Goal: Task Accomplishment & Management: Complete application form

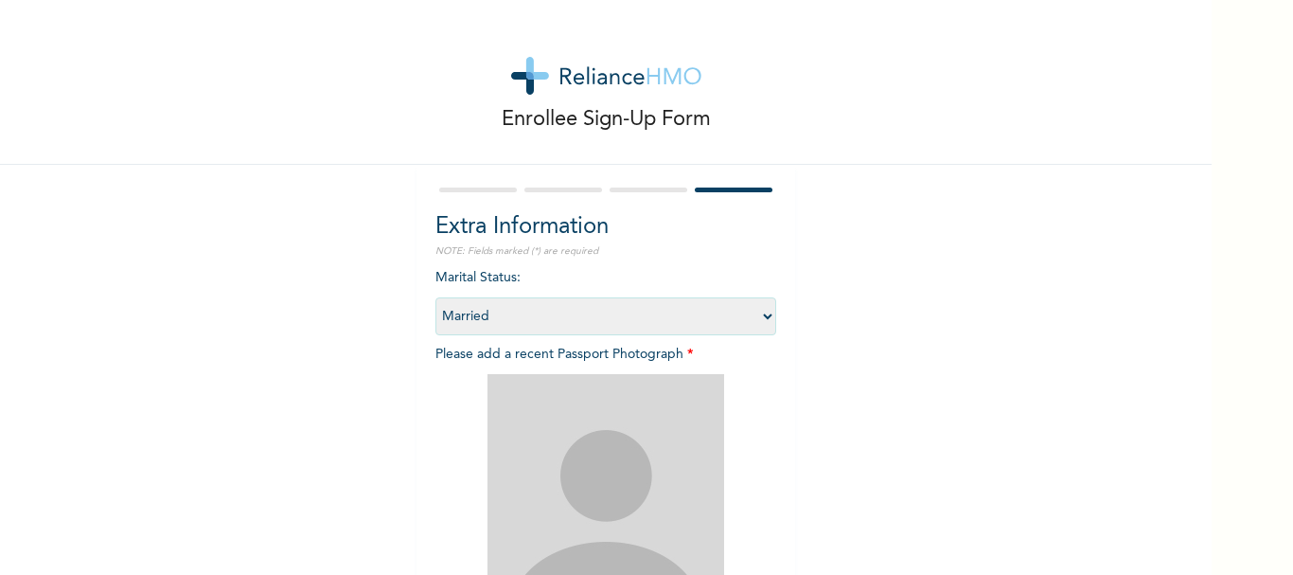
select select "2"
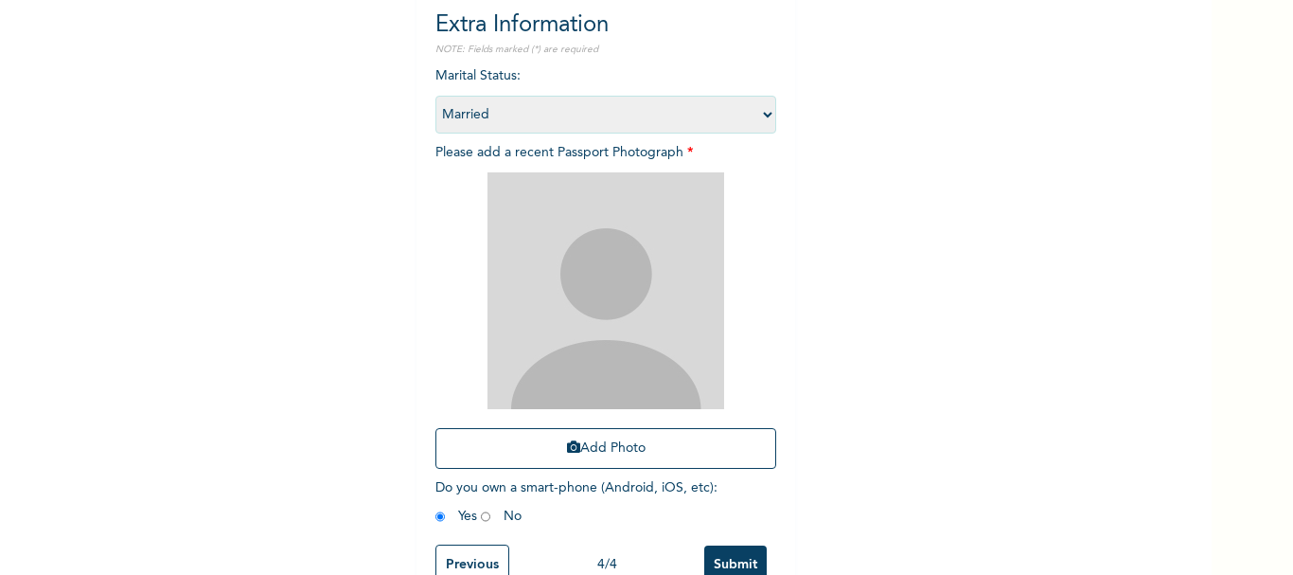
scroll to position [255, 0]
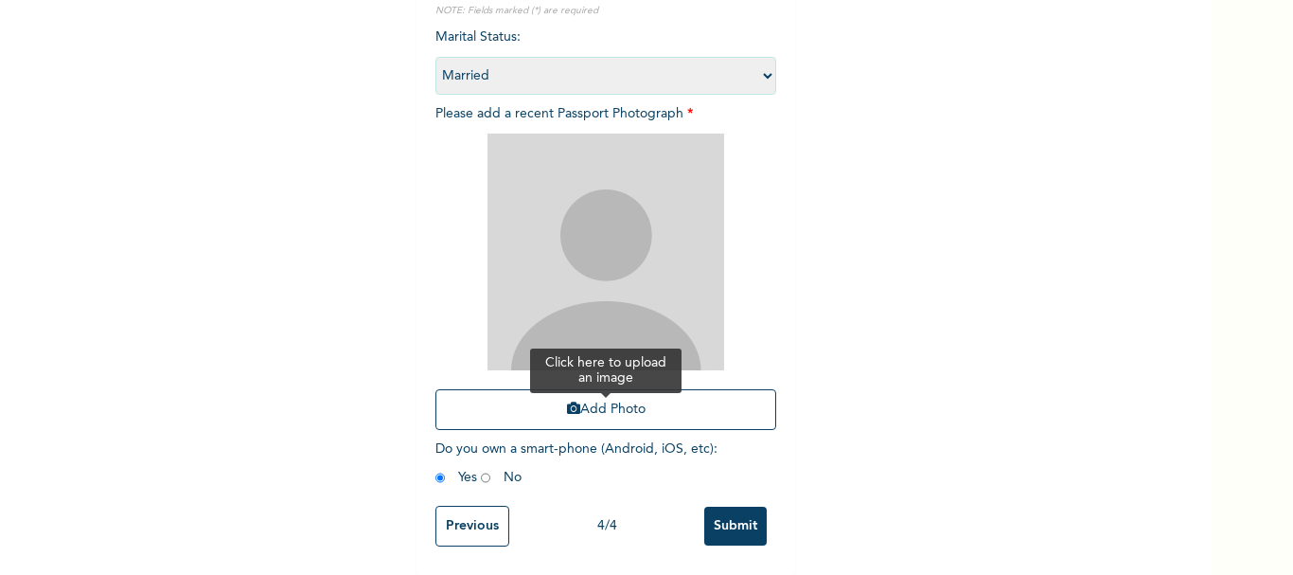
click at [590, 397] on button "Add Photo" at bounding box center [605, 409] width 341 height 41
click at [561, 403] on button "Add Photo" at bounding box center [605, 409] width 341 height 41
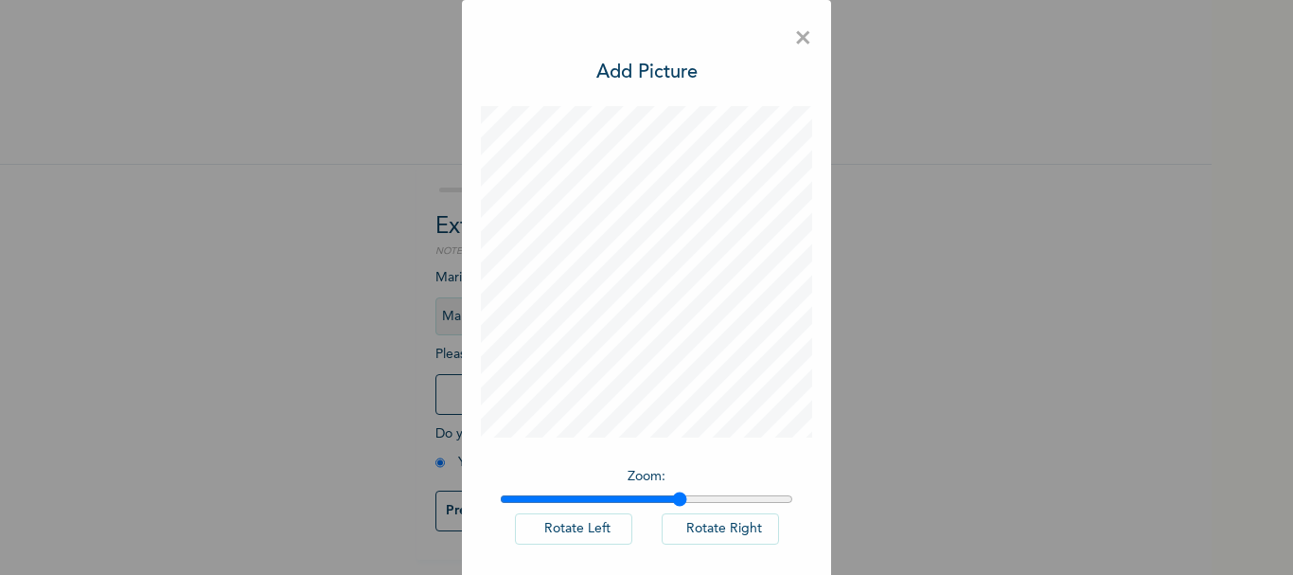
click at [672, 497] on input "range" at bounding box center [646, 498] width 293 height 15
click at [741, 495] on input "range" at bounding box center [646, 498] width 293 height 15
click at [776, 505] on input "range" at bounding box center [646, 498] width 293 height 15
type input "2"
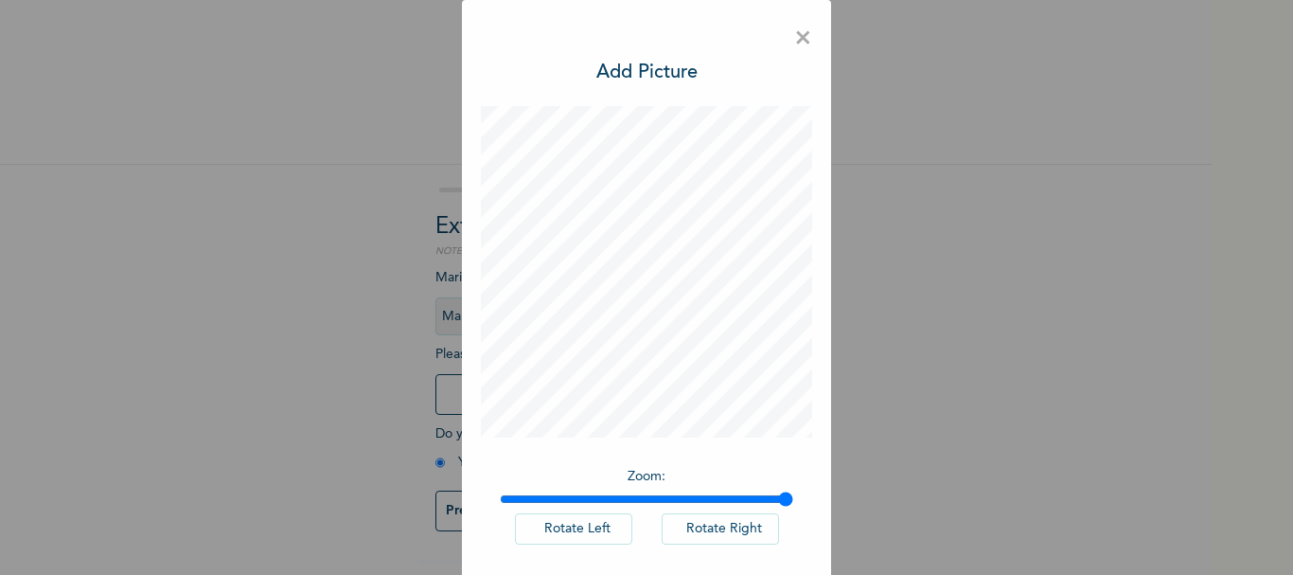
click at [786, 500] on input "range" at bounding box center [646, 498] width 293 height 15
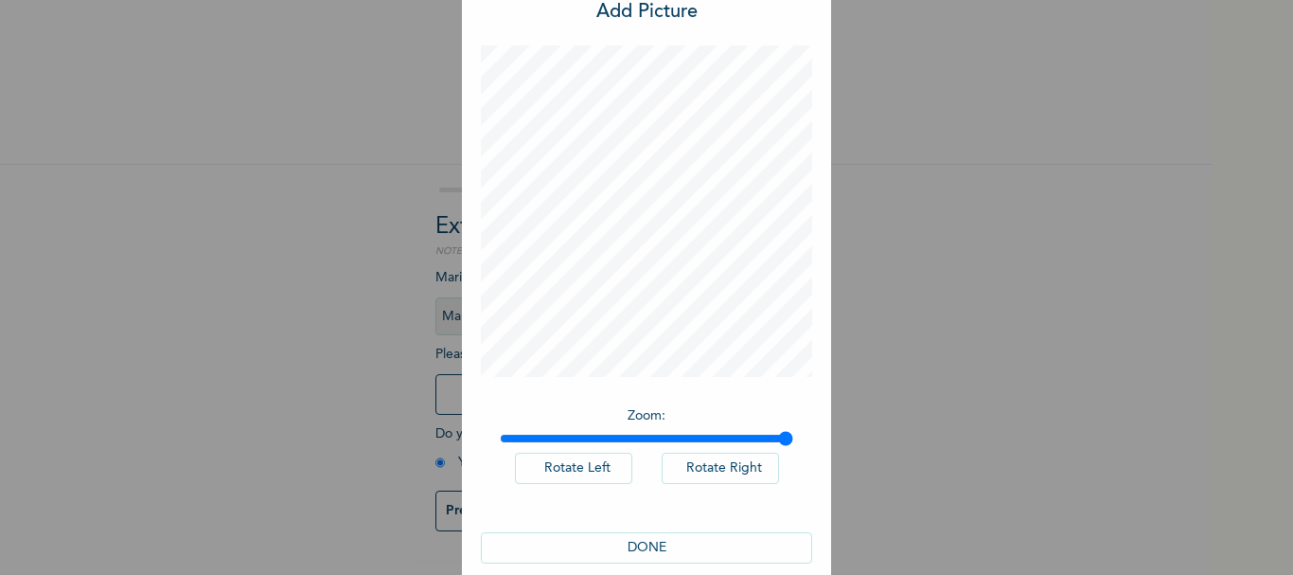
scroll to position [86, 0]
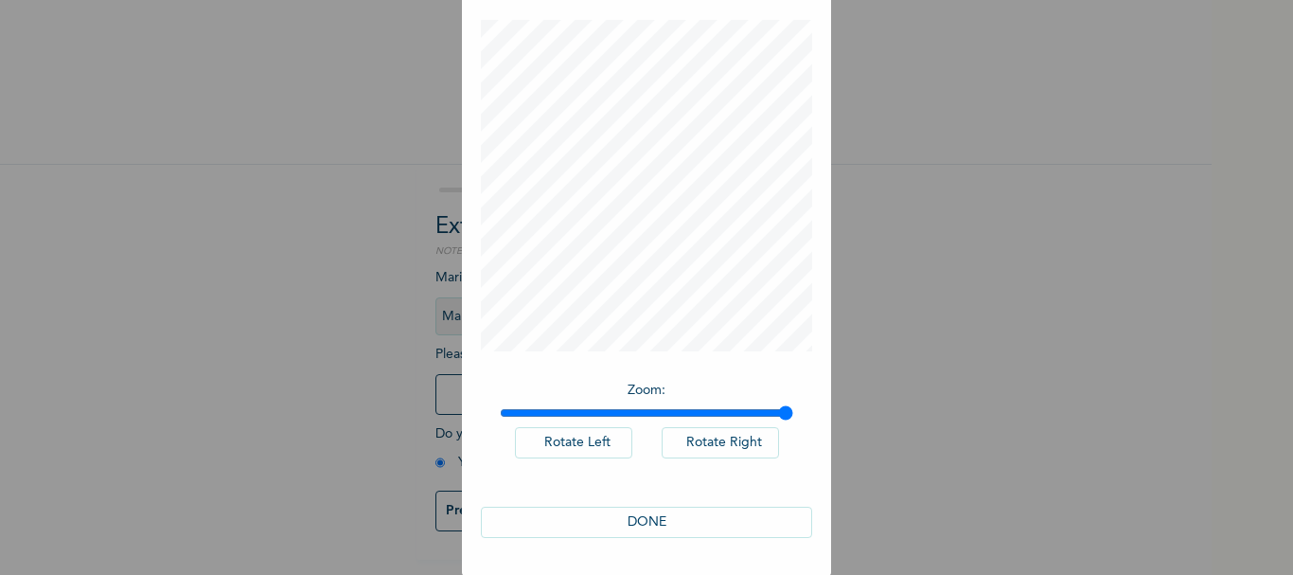
click at [641, 512] on button "DONE" at bounding box center [646, 521] width 331 height 31
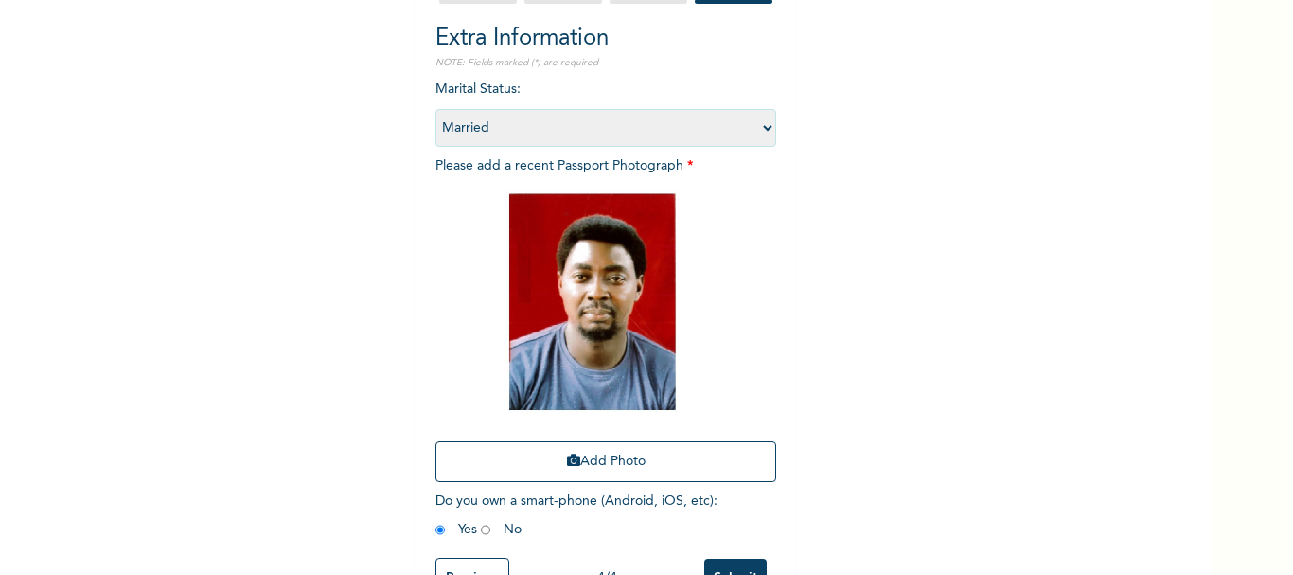
scroll to position [255, 0]
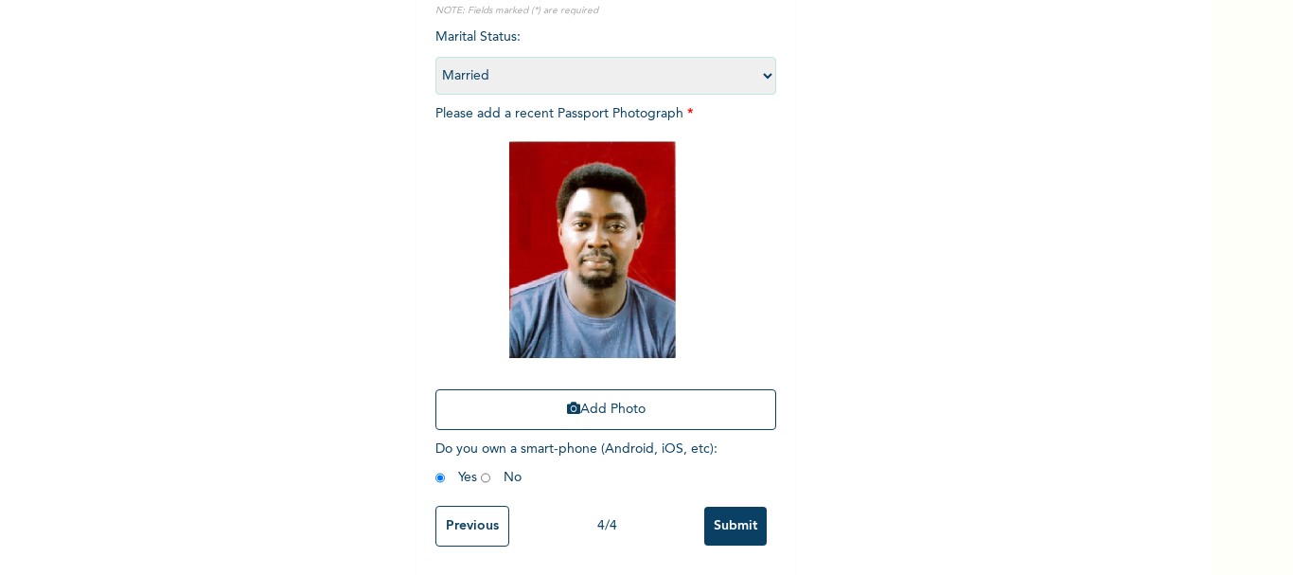
click at [717, 520] on input "Submit" at bounding box center [735, 525] width 62 height 39
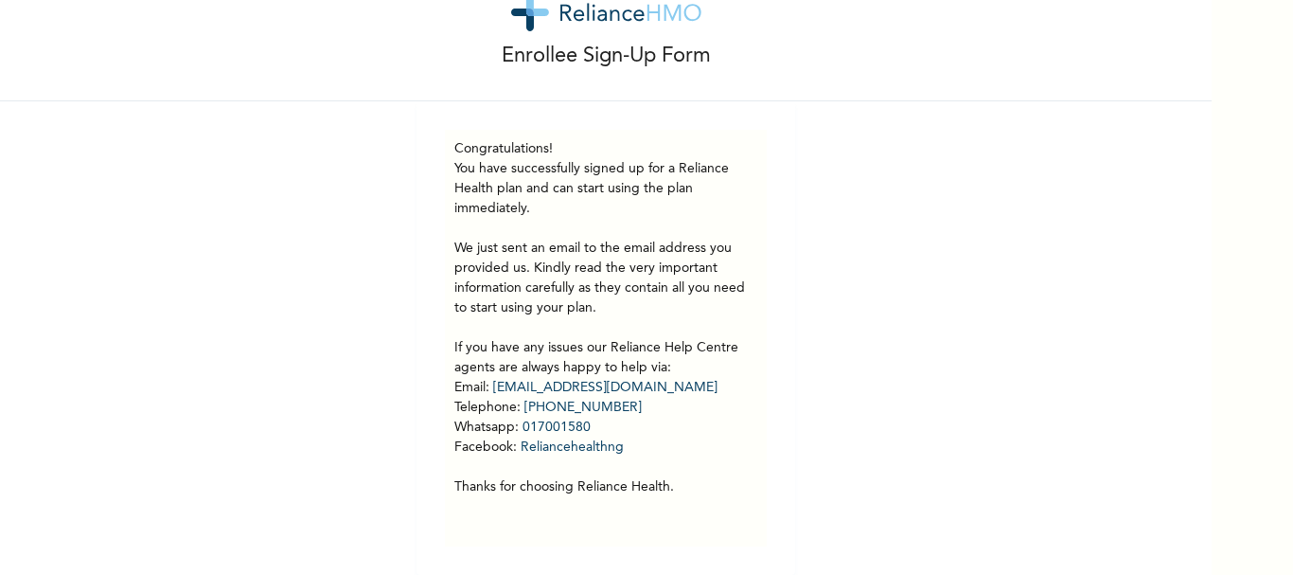
scroll to position [0, 0]
